Goal: Task Accomplishment & Management: Use online tool/utility

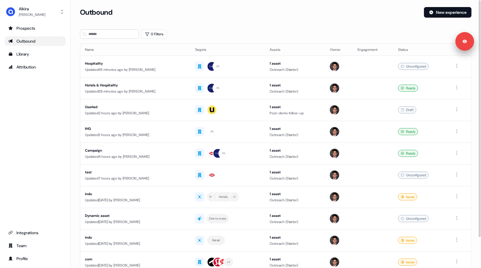
click at [236, 25] on section "Loading... Outbound New experience 0 Filters Name Targets Assets Owner Engageme…" at bounding box center [275, 155] width 410 height 297
click at [231, 67] on div at bounding box center [227, 66] width 65 height 11
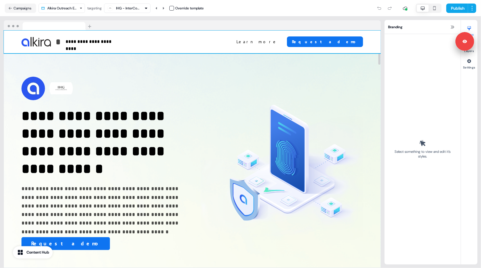
click at [256, 31] on div "**********" at bounding box center [192, 42] width 377 height 23
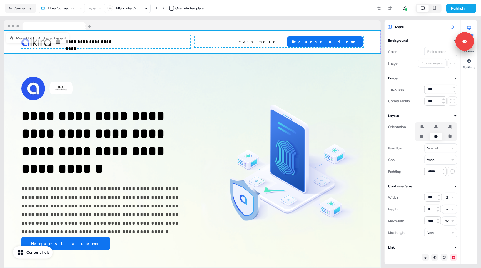
click at [450, 28] on icon at bounding box center [452, 27] width 5 height 5
click at [451, 25] on icon at bounding box center [452, 27] width 5 height 5
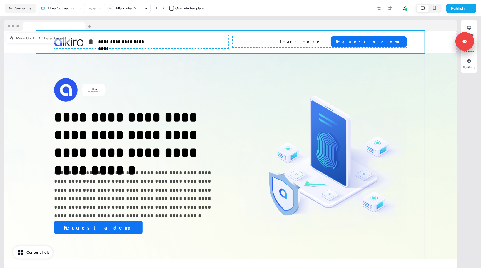
click at [207, 20] on div "**********" at bounding box center [230, 141] width 461 height 251
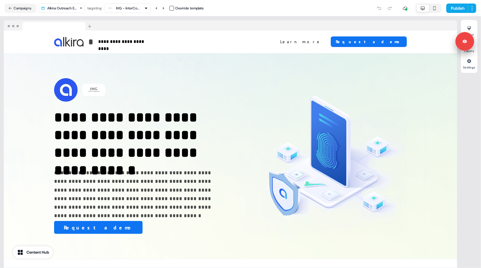
click at [221, 20] on div "**********" at bounding box center [231, 144] width 454 height 248
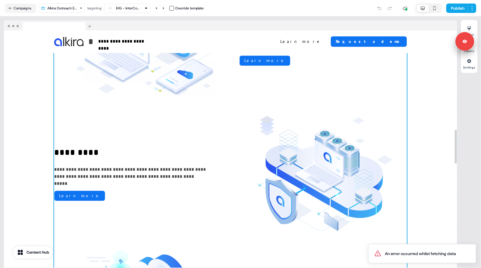
scroll to position [708, 0]
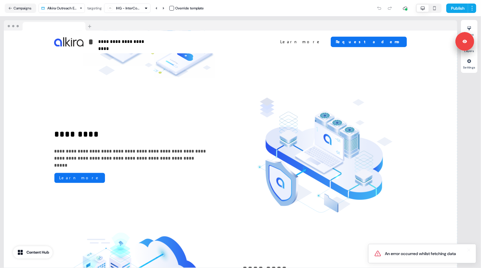
click at [427, 251] on div "An error occurred whilst fetching data" at bounding box center [419, 254] width 71 height 6
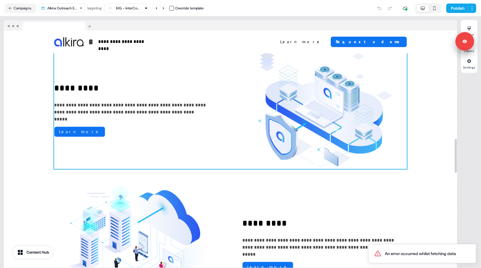
scroll to position [754, 0]
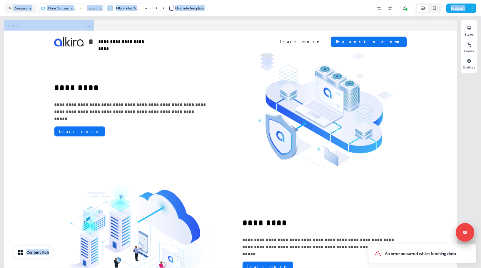
drag, startPoint x: 471, startPoint y: 39, endPoint x: 468, endPoint y: 212, distance: 173.6
click at [468, 212] on body "**********" at bounding box center [240, 134] width 481 height 268
click at [235, 18] on div "**********" at bounding box center [230, 141] width 461 height 251
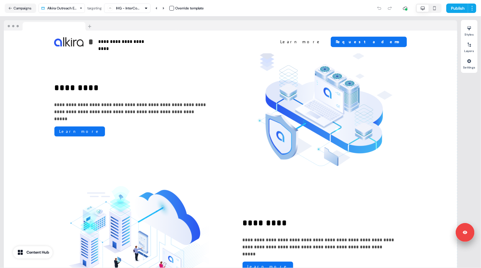
click at [231, 19] on div "**********" at bounding box center [230, 141] width 461 height 251
click at [228, 23] on div at bounding box center [230, 25] width 453 height 11
click at [227, 21] on div at bounding box center [230, 25] width 453 height 11
click at [242, 23] on div at bounding box center [230, 25] width 453 height 11
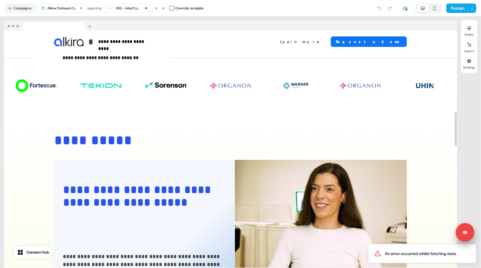
scroll to position [0, 0]
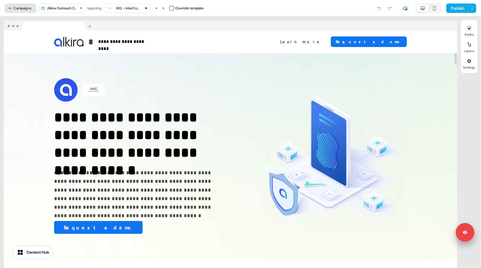
click at [25, 7] on button "Campaigns" at bounding box center [20, 8] width 31 height 9
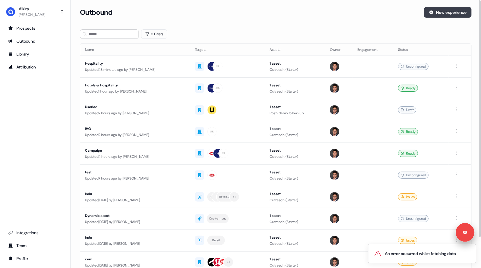
click at [433, 14] on button "New experience" at bounding box center [448, 12] width 48 height 11
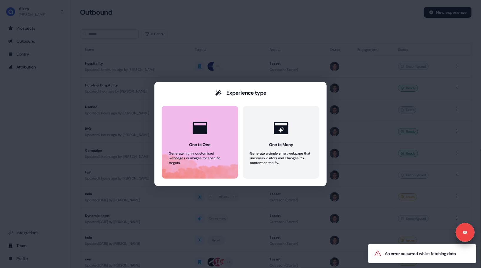
click at [210, 149] on button "One to One Generate highly customised webpages or images for specific targets." at bounding box center [200, 142] width 76 height 73
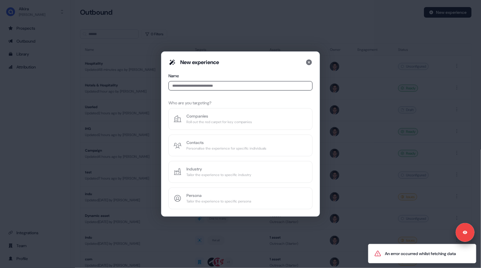
click at [212, 86] on input at bounding box center [240, 85] width 144 height 9
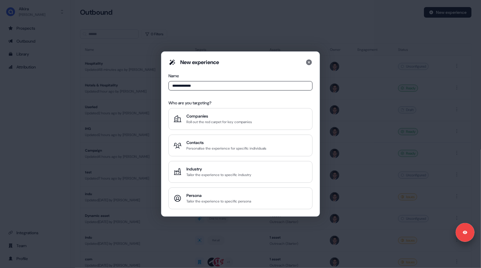
type input "**********"
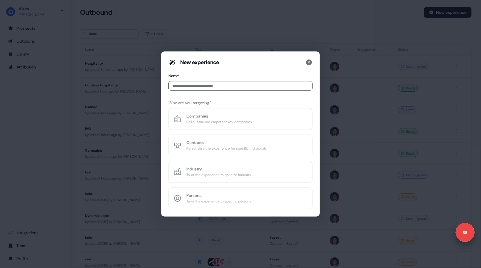
click at [229, 89] on input at bounding box center [240, 85] width 144 height 9
click at [229, 88] on input at bounding box center [240, 85] width 144 height 9
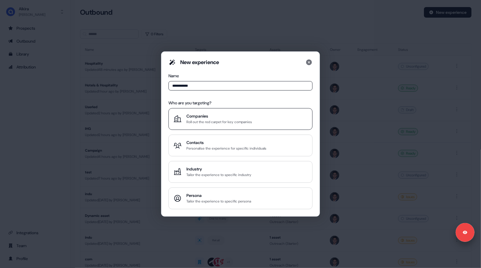
type input "**********"
click at [213, 124] on div "Roll out the red carpet for key companies" at bounding box center [218, 122] width 65 height 6
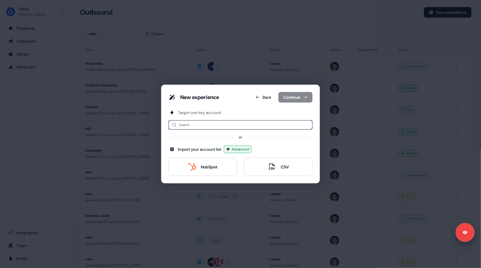
click at [213, 124] on input at bounding box center [240, 124] width 144 height 9
type input "*"
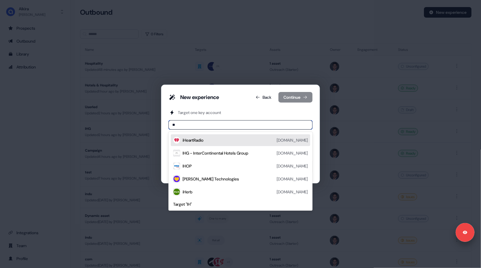
type input "***"
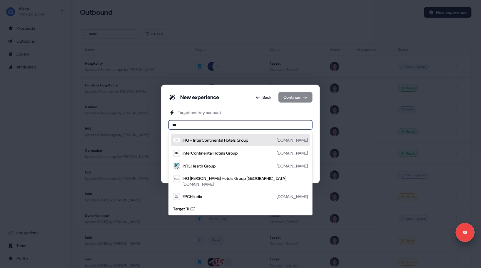
click at [226, 143] on div "IHG - InterContinental Hotels Group" at bounding box center [214, 140] width 65 height 6
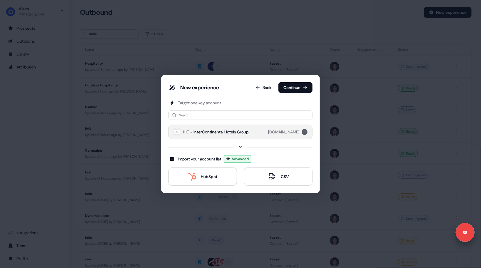
click at [304, 132] on icon "remove ihg.com" at bounding box center [304, 131] width 3 height 3
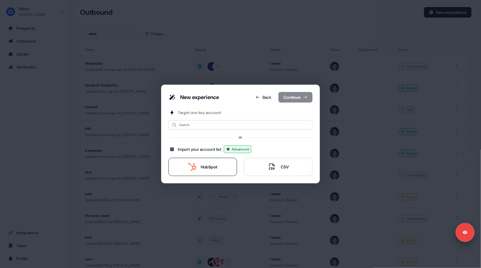
click at [205, 170] on div "HubSpot" at bounding box center [202, 167] width 29 height 8
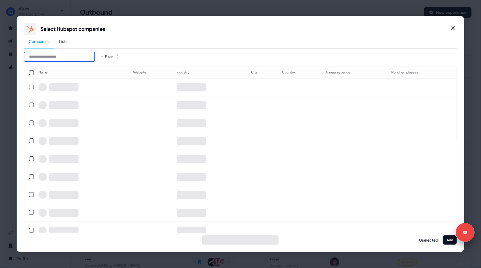
click at [76, 59] on input at bounding box center [59, 56] width 70 height 9
type input "***"
click at [66, 44] on button "Lists" at bounding box center [63, 42] width 18 height 14
click at [47, 41] on span "Companies" at bounding box center [39, 41] width 21 height 6
click at [48, 55] on input at bounding box center [59, 56] width 70 height 9
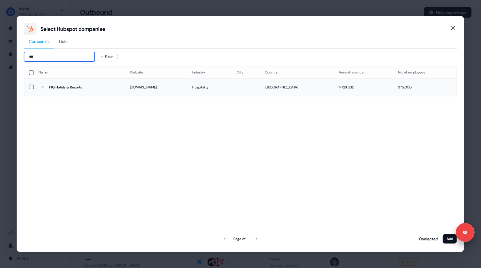
type input "***"
click at [31, 87] on button "button" at bounding box center [31, 87] width 5 height 5
click at [444, 239] on button "Add" at bounding box center [449, 238] width 14 height 9
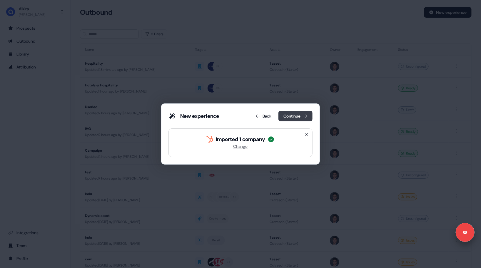
click at [290, 115] on button "Continue" at bounding box center [295, 116] width 34 height 11
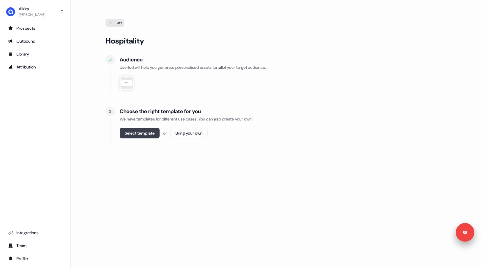
click at [145, 133] on button "Select template" at bounding box center [140, 133] width 40 height 11
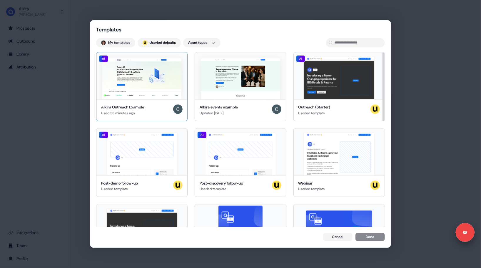
click at [142, 84] on img at bounding box center [141, 78] width 79 height 41
click at [369, 236] on button "Done" at bounding box center [369, 238] width 29 height 8
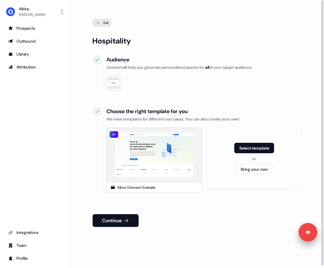
click at [256, 217] on div "Continue" at bounding box center [197, 220] width 209 height 13
click at [120, 220] on button "Continue" at bounding box center [116, 220] width 46 height 13
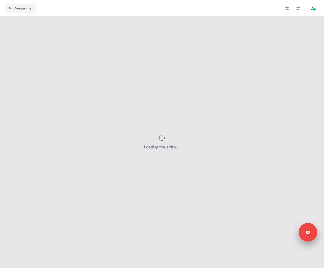
click at [191, 10] on div at bounding box center [177, 8] width 283 height 12
click at [272, 72] on div "Loading the editor..." at bounding box center [162, 141] width 324 height 251
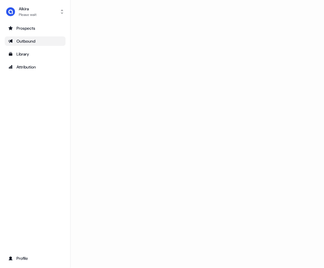
click at [251, 87] on div "Loading..." at bounding box center [196, 134] width 253 height 268
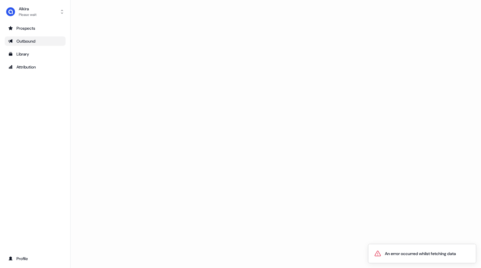
click at [162, 28] on div "Loading..." at bounding box center [275, 134] width 410 height 268
drag, startPoint x: 22, startPoint y: 110, endPoint x: 238, endPoint y: 15, distance: 235.8
click at [22, 109] on div "Prospects Outbound Library Attribution Profile" at bounding box center [35, 143] width 61 height 240
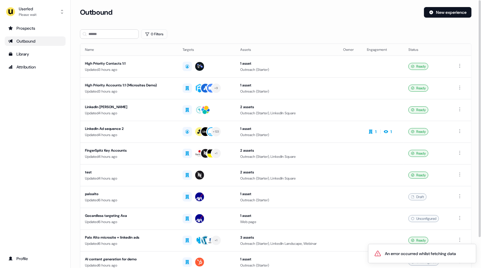
click at [243, 31] on div "0 Filters" at bounding box center [275, 33] width 391 height 9
click at [245, 35] on div "0 Filters" at bounding box center [275, 33] width 391 height 9
click at [62, 122] on div "Prospects Outbound Library Attribution Profile" at bounding box center [35, 143] width 61 height 240
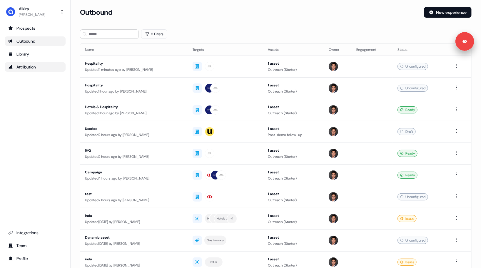
click at [28, 67] on div "Attribution" at bounding box center [35, 67] width 54 height 6
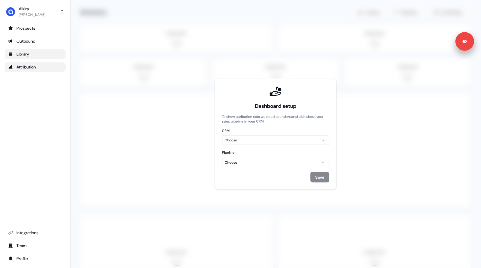
click at [22, 56] on div "Library" at bounding box center [35, 54] width 54 height 6
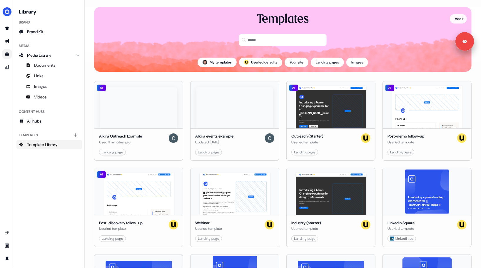
click at [323, 21] on html "For the best experience switch devices to a bigger screen. Go to Userled.io Lib…" at bounding box center [240, 134] width 481 height 268
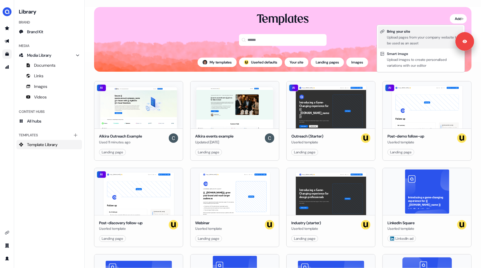
click at [323, 34] on div "Bring your site" at bounding box center [424, 31] width 75 height 6
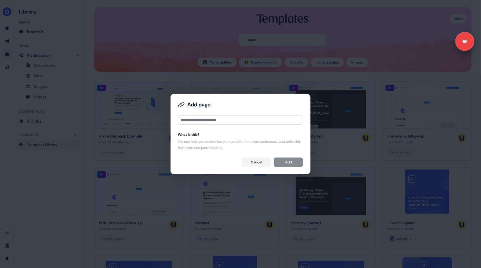
click at [250, 162] on button "Cancel" at bounding box center [256, 161] width 29 height 9
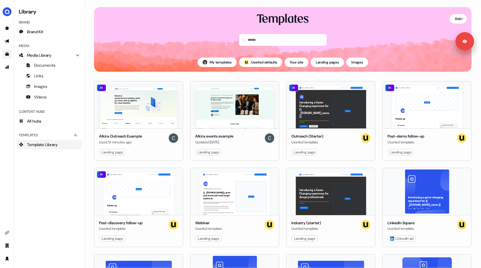
drag, startPoint x: 23, startPoint y: 192, endPoint x: 26, endPoint y: 194, distance: 3.6
click at [24, 192] on div "Library Brand Brand Kit Media Media Library Documents Links Images Videos Conte…" at bounding box center [48, 134] width 65 height 254
